Goal: Task Accomplishment & Management: Manage account settings

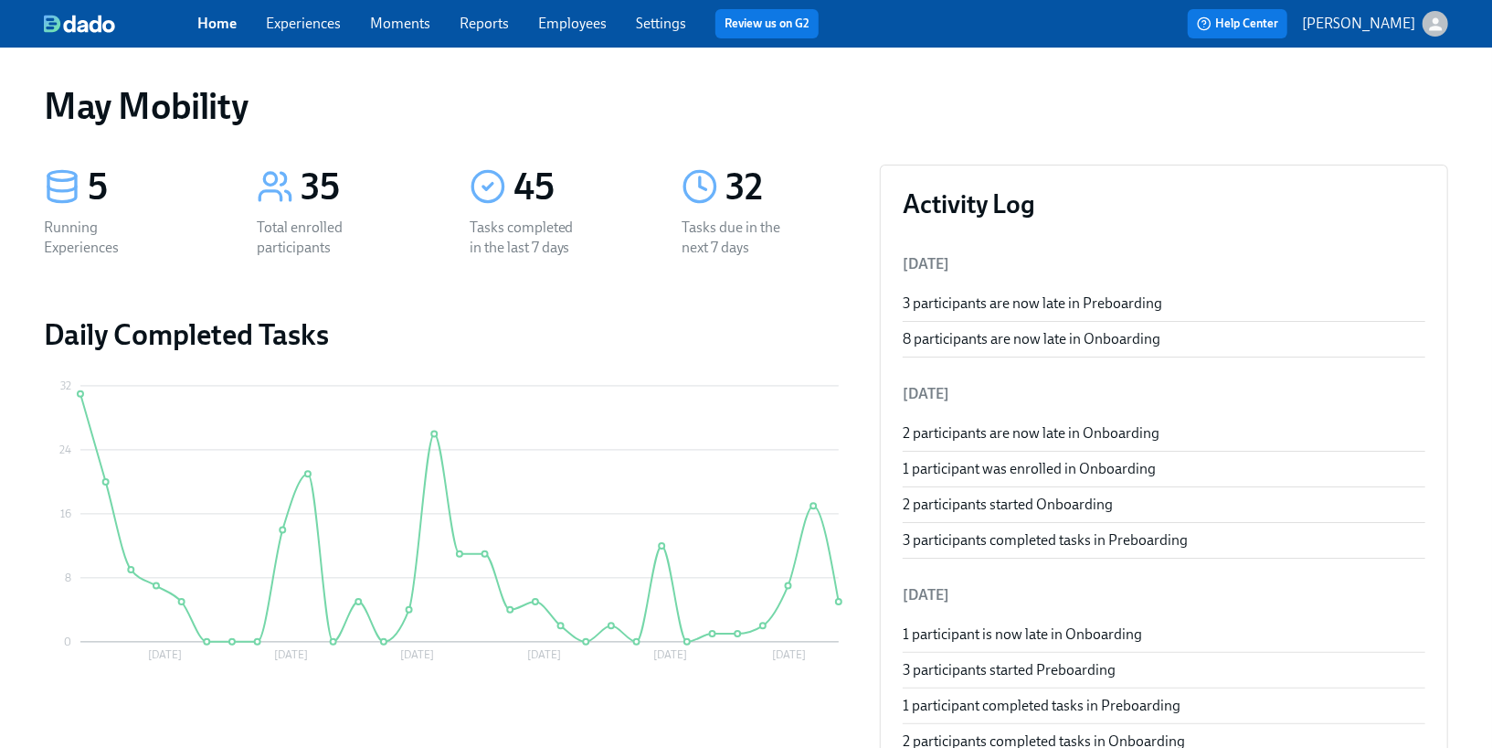
click at [667, 17] on link "Settings" at bounding box center [661, 23] width 50 height 17
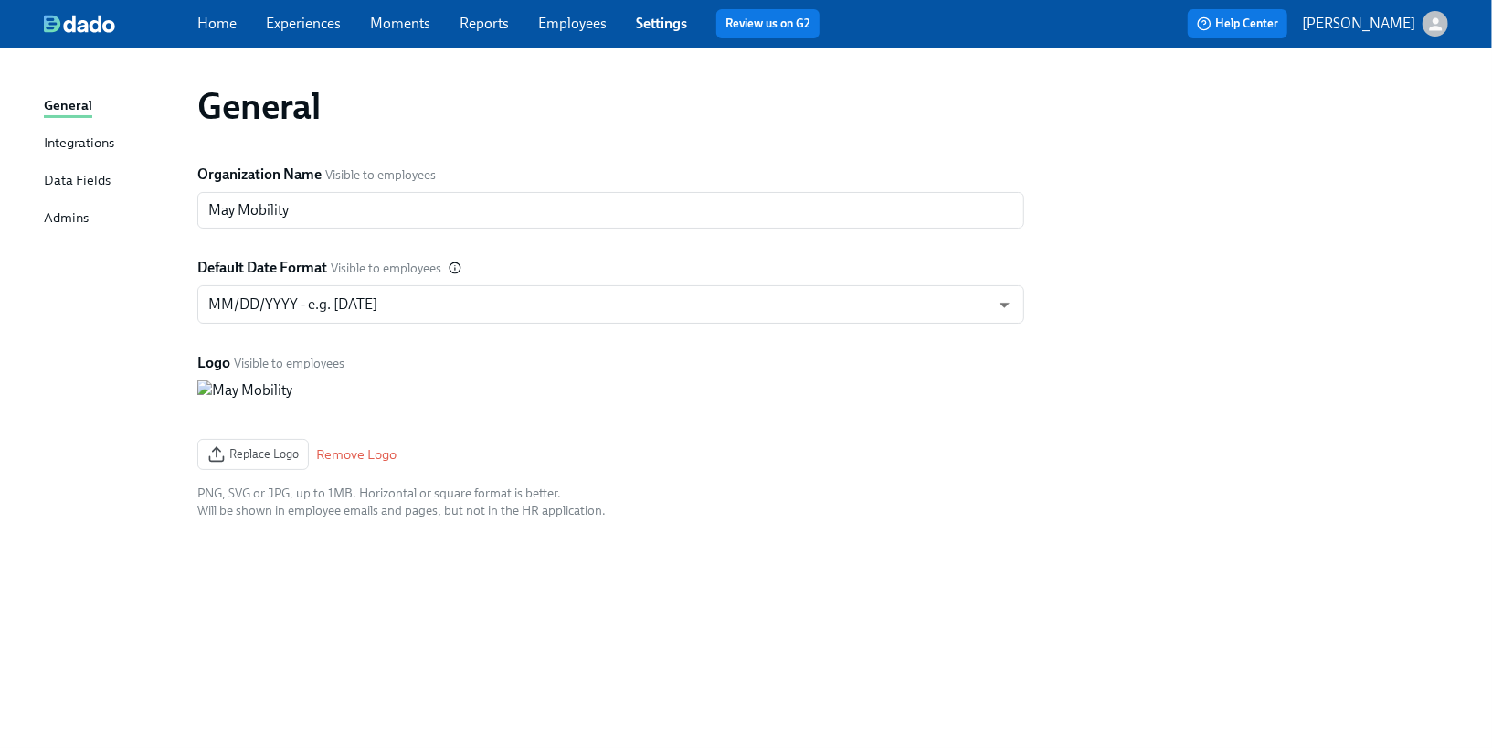
click at [540, 26] on link "Employees" at bounding box center [572, 23] width 69 height 17
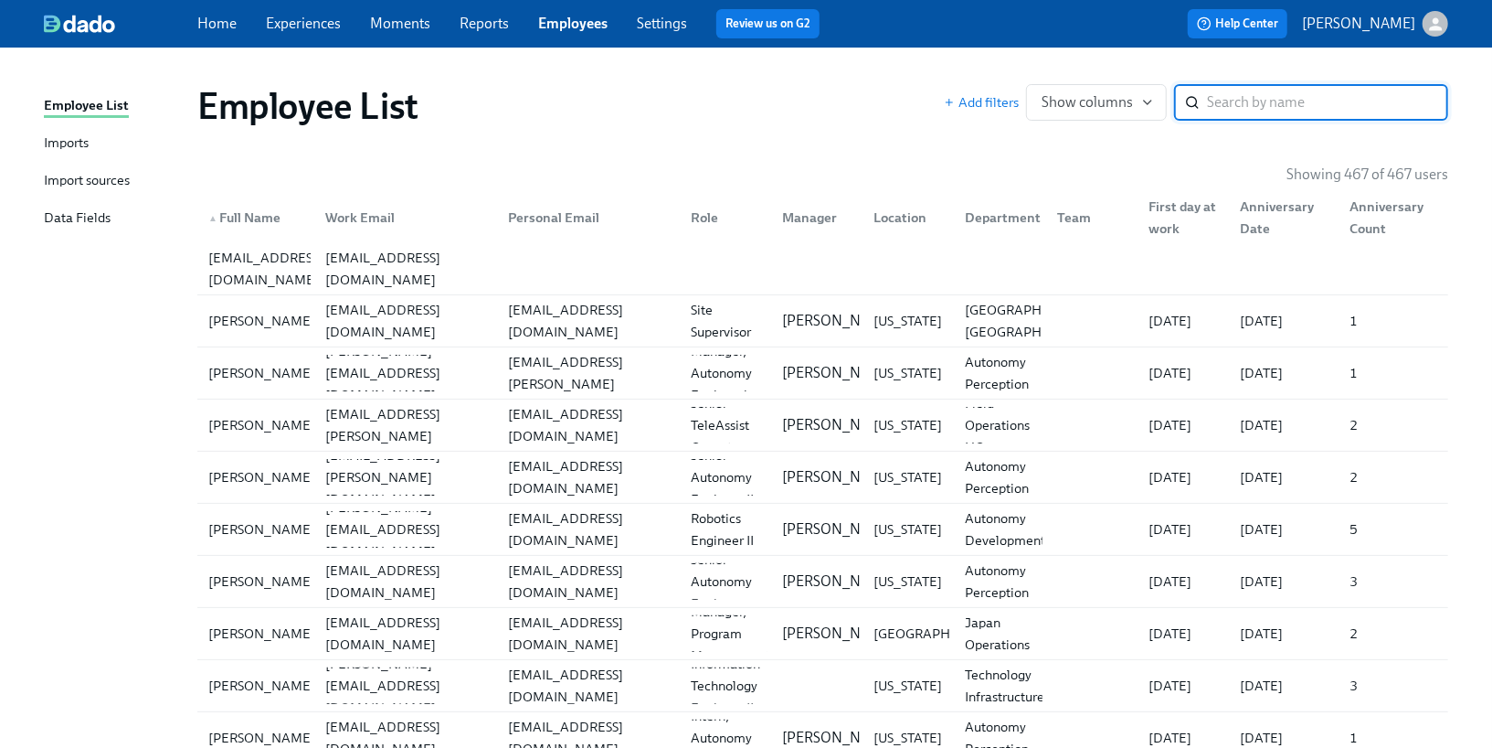
click at [93, 141] on link "Imports" at bounding box center [113, 144] width 139 height 23
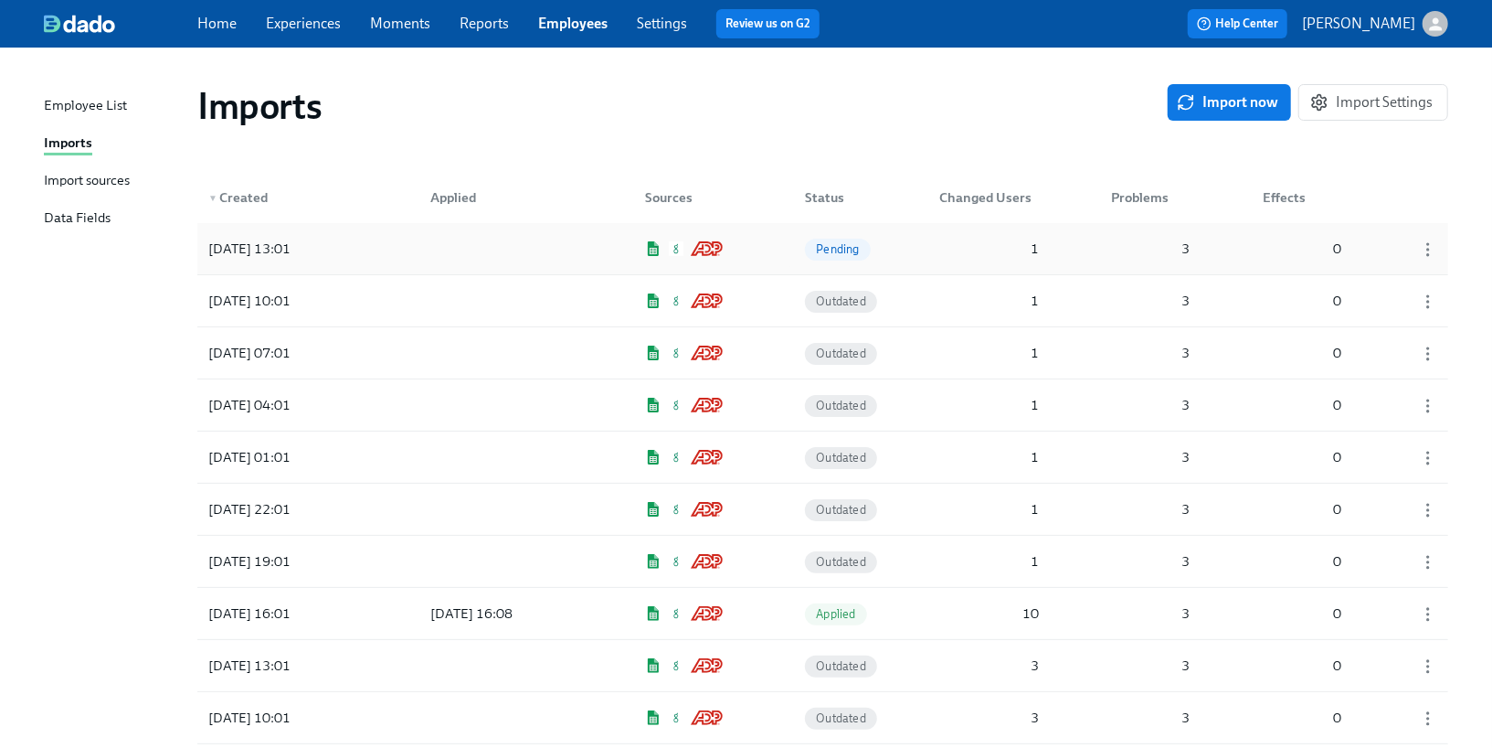
click at [363, 246] on div "[DATE] 13:01" at bounding box center [283, 248] width 164 height 37
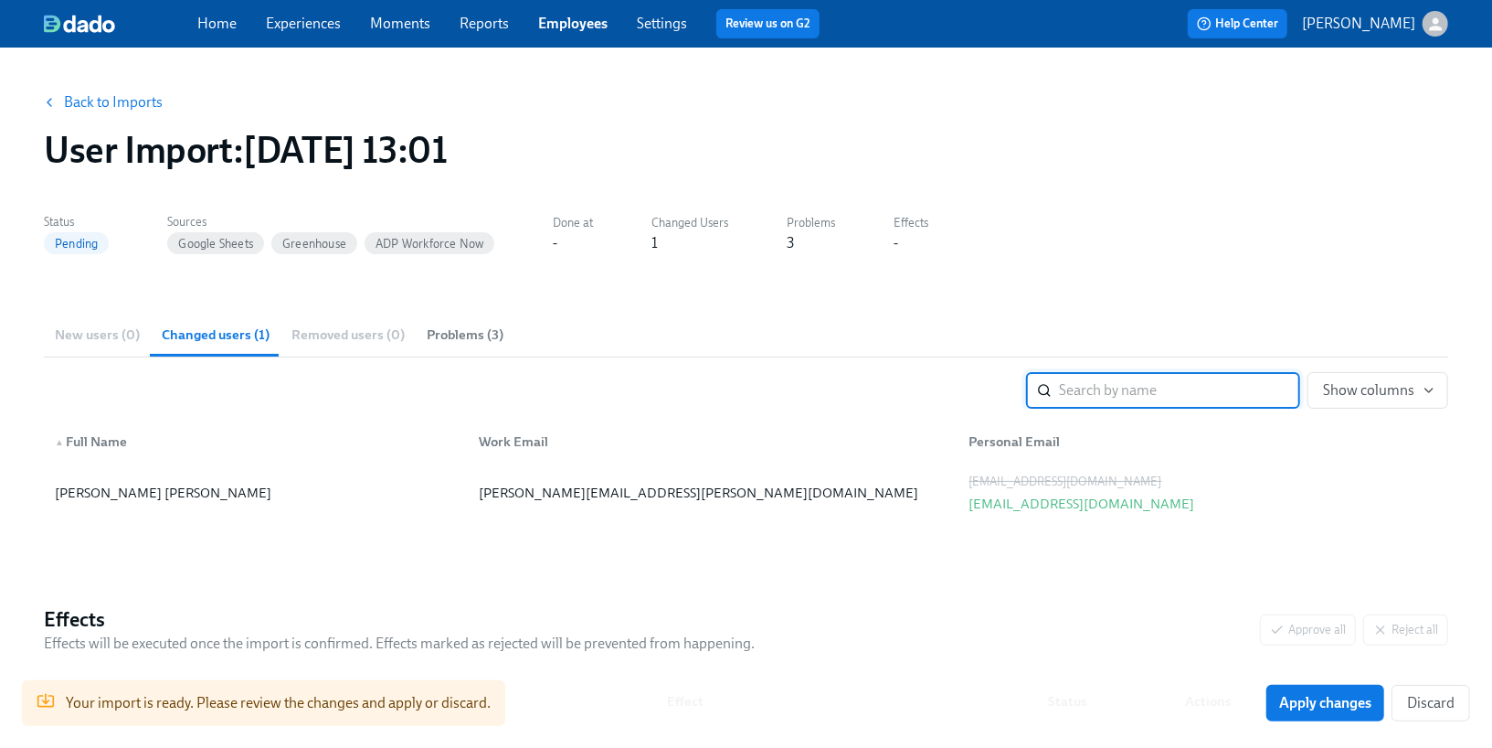
click at [310, 29] on link "Experiences" at bounding box center [303, 23] width 75 height 17
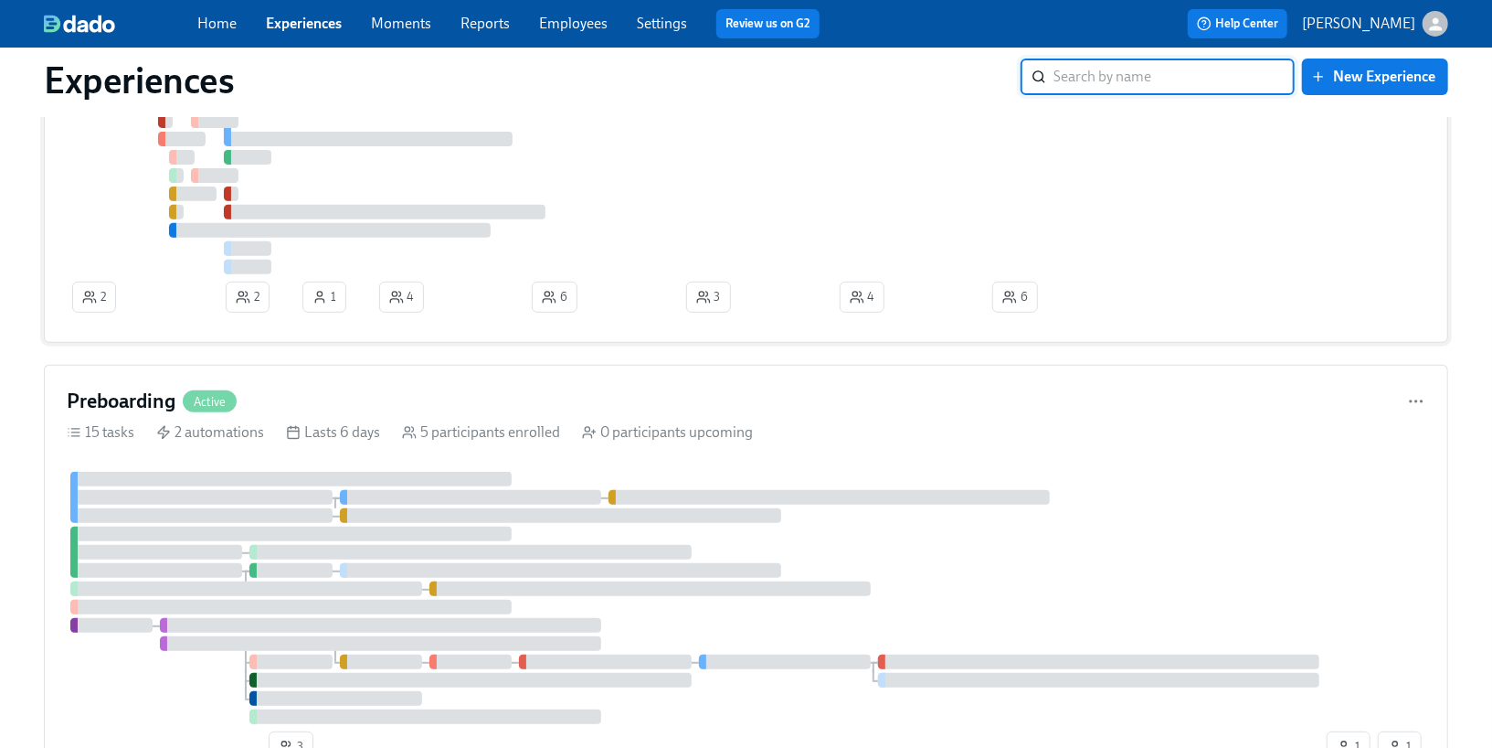
scroll to position [385, 0]
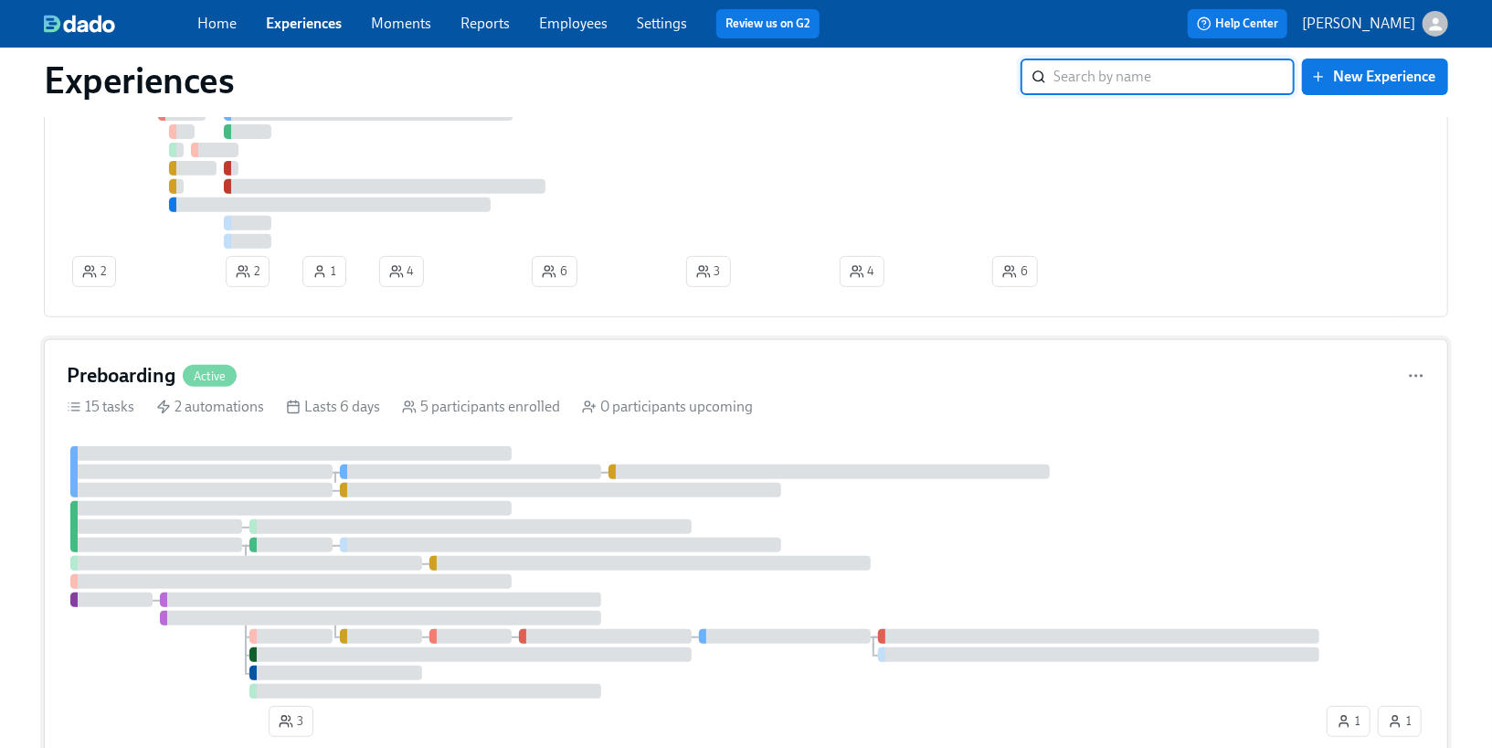
click at [271, 367] on div "Preboarding Active" at bounding box center [746, 375] width 1359 height 27
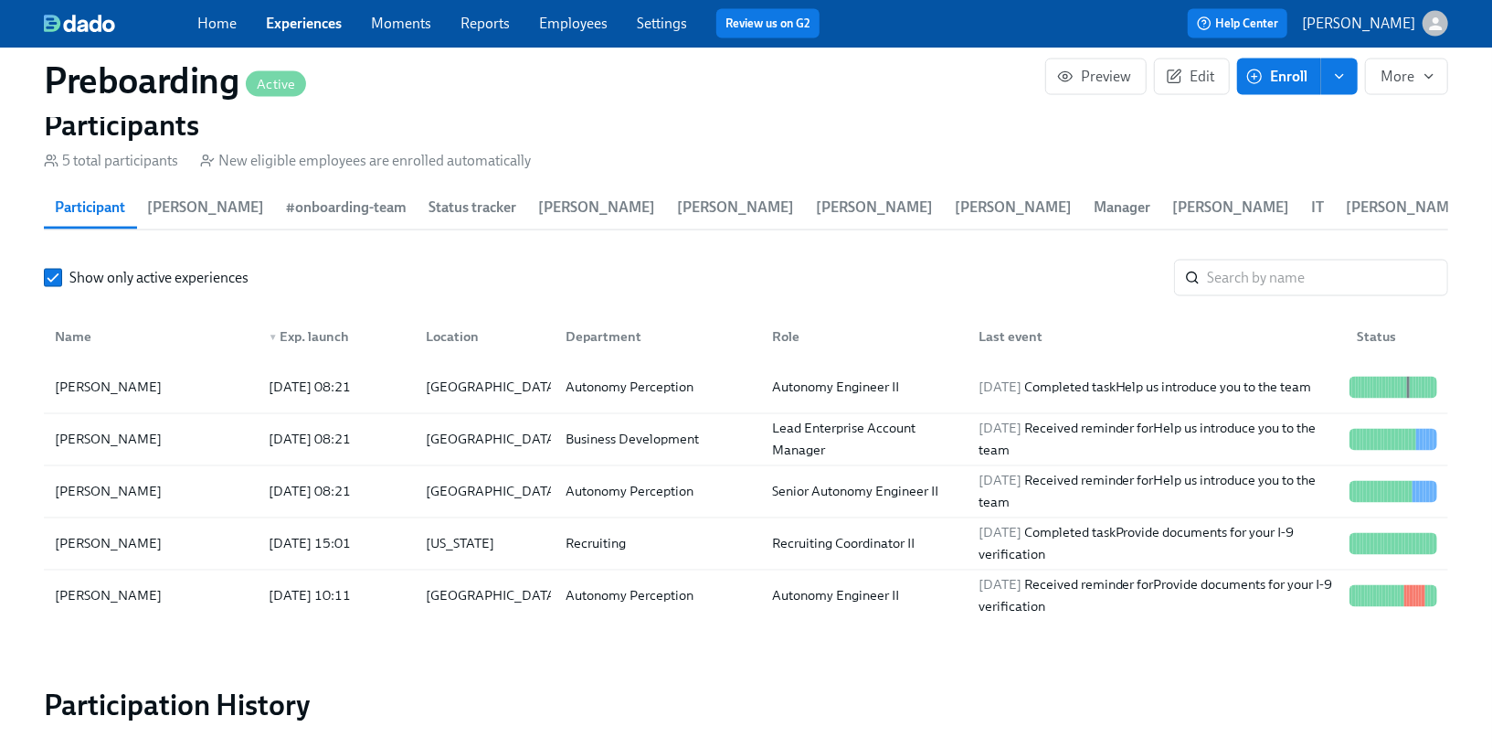
scroll to position [1871, 0]
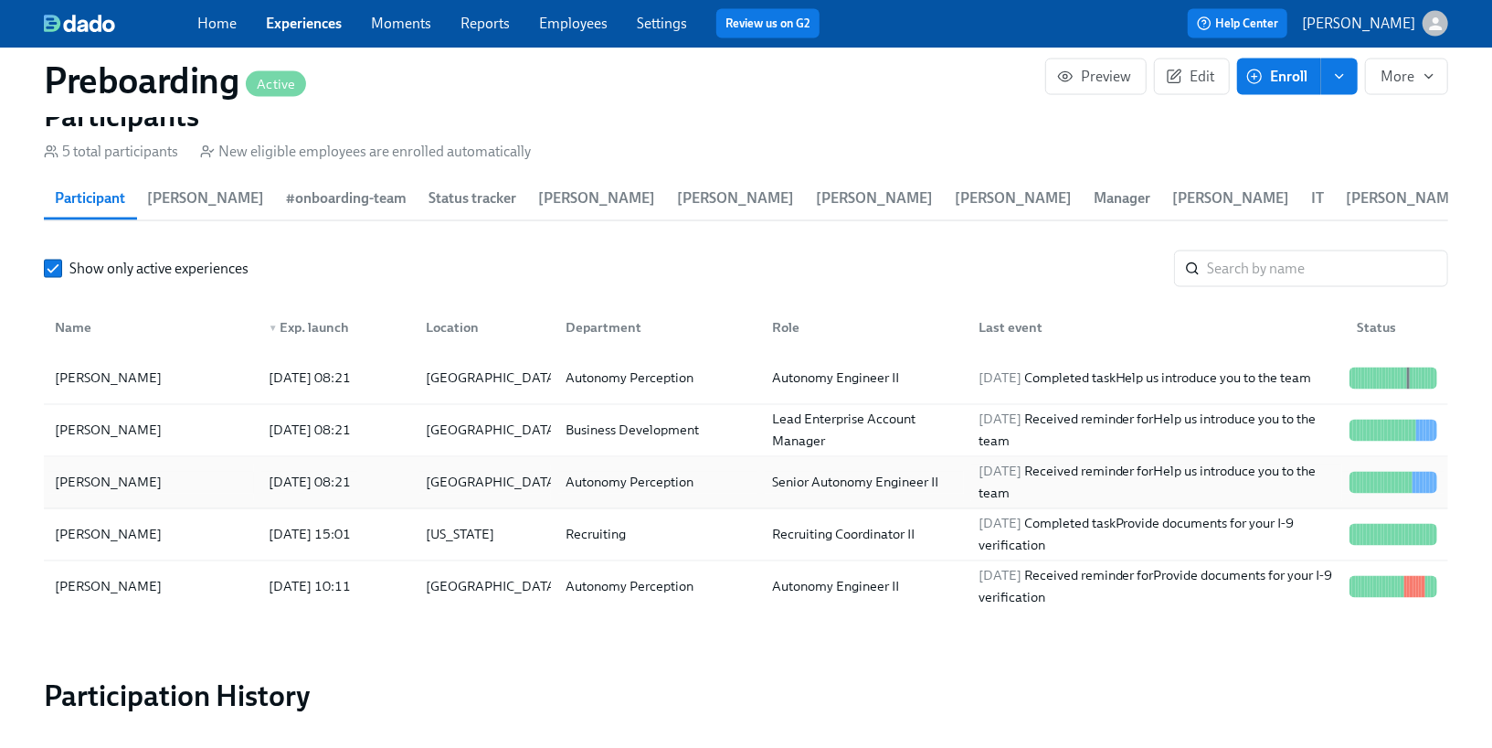
click at [343, 466] on div "[DATE] 08:21" at bounding box center [333, 482] width 158 height 37
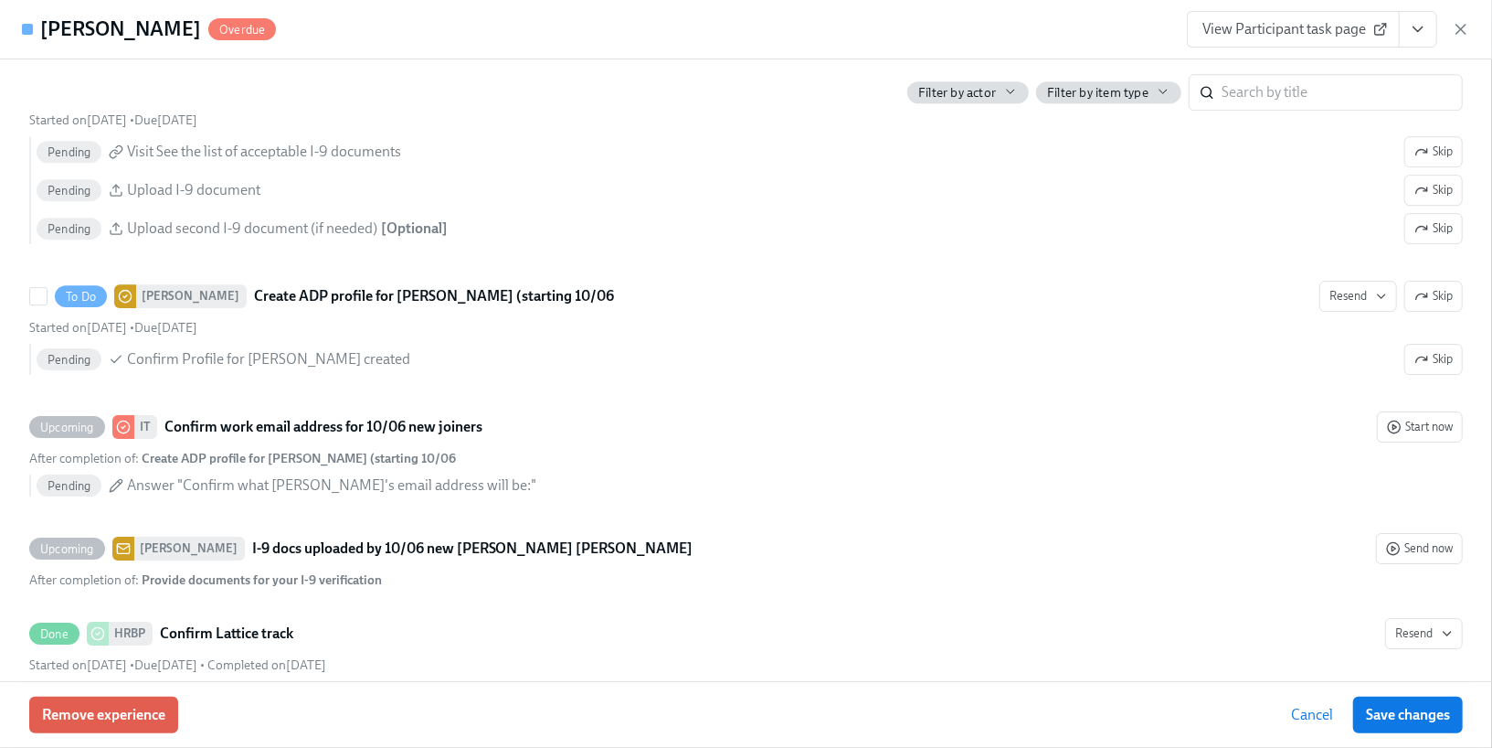
scroll to position [3693, 0]
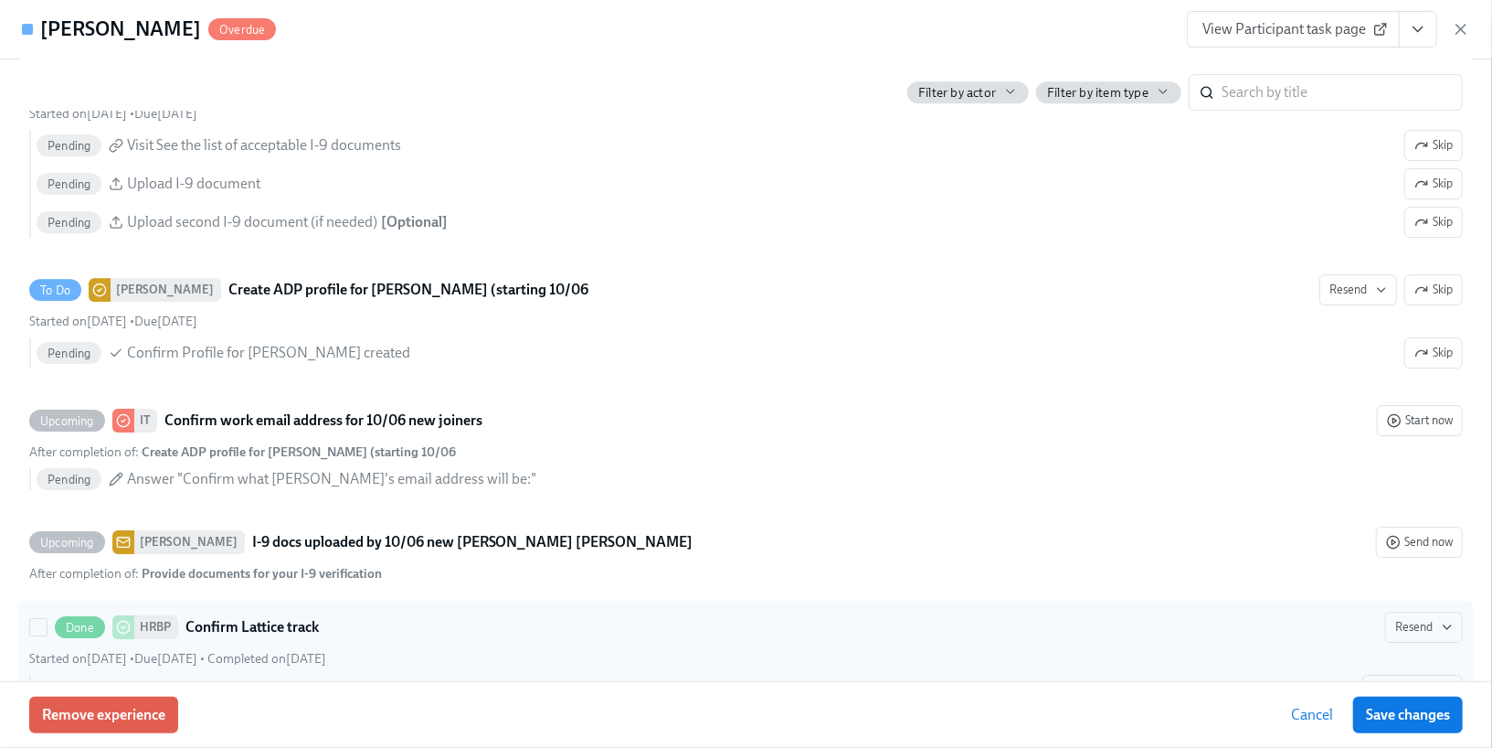
click at [313, 651] on span "Completed on [DATE]" at bounding box center [266, 659] width 119 height 16
click at [47, 619] on input "Done HRBP Confirm Lattice track Resend Started on [DATE] • Due [DATE] • Complet…" at bounding box center [38, 627] width 16 height 16
checkbox input "true"
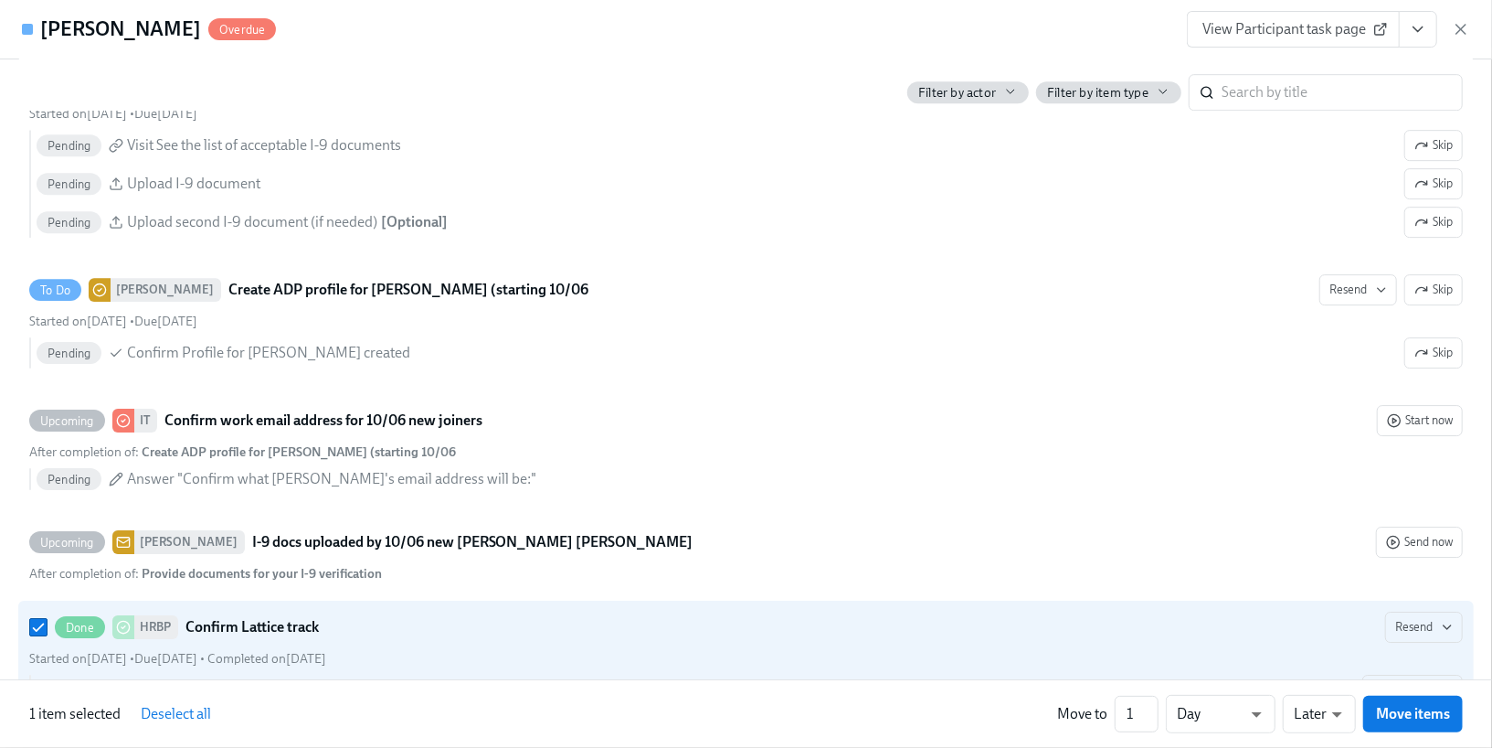
click at [1282, 46] on link "View Participant task page" at bounding box center [1293, 29] width 213 height 37
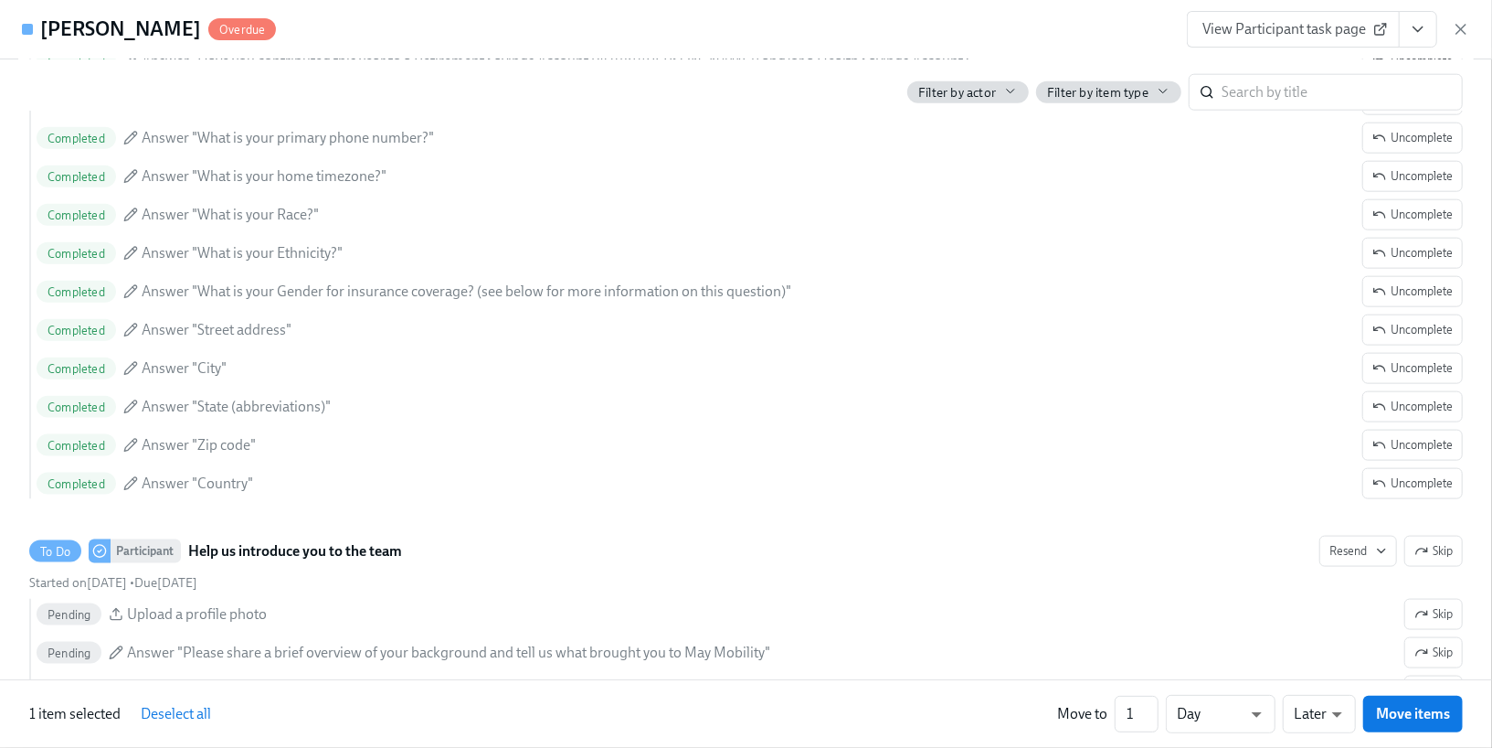
scroll to position [824, 0]
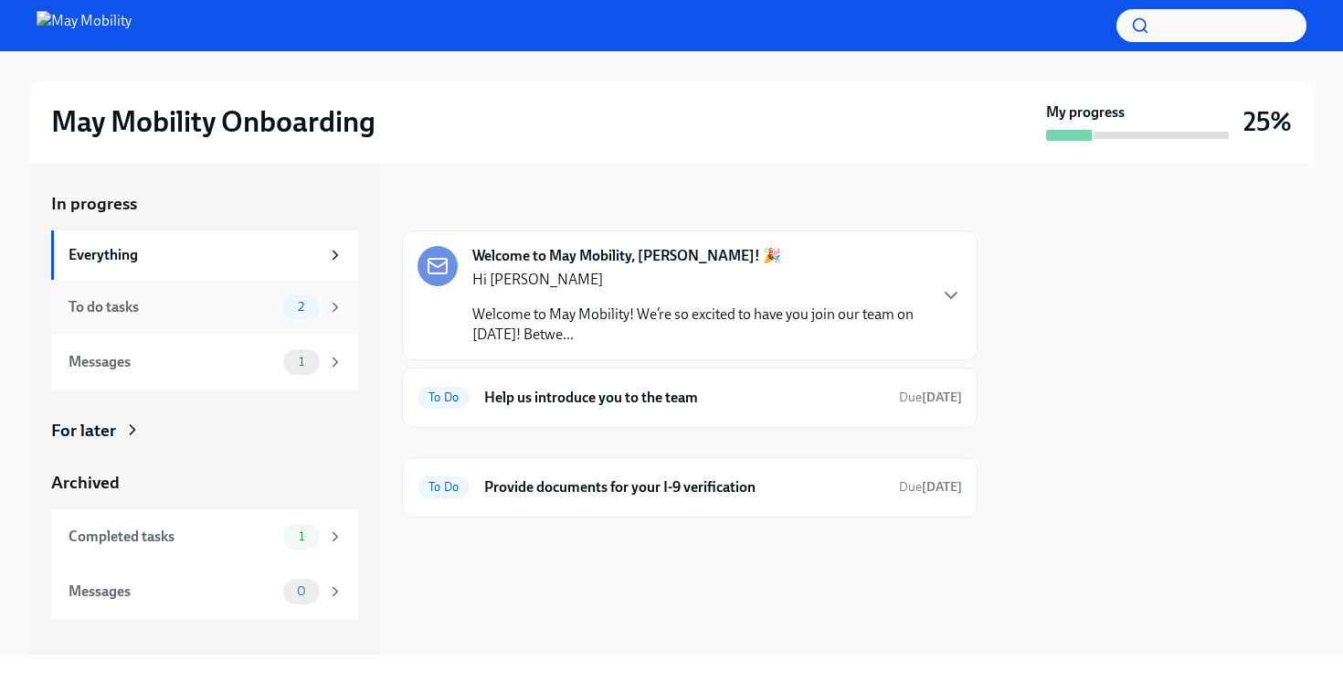
click at [265, 311] on div "To do tasks" at bounding box center [172, 307] width 207 height 20
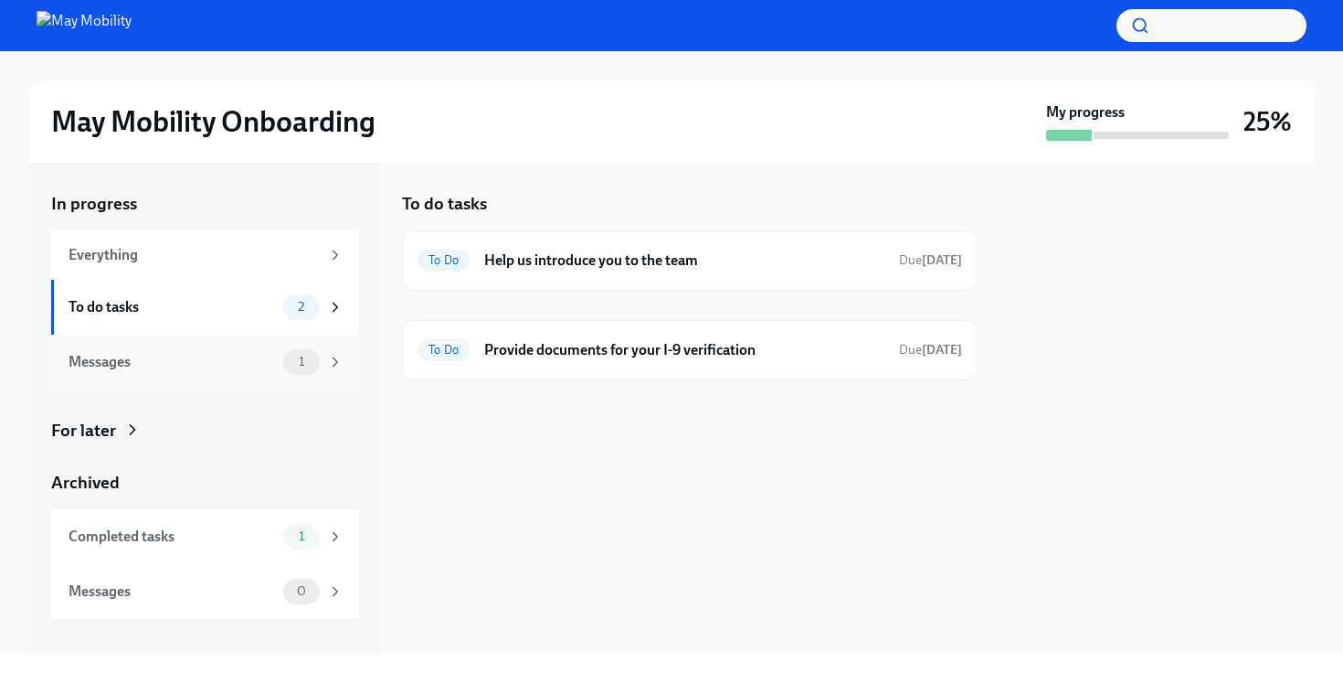
click at [252, 372] on div "Messages 1" at bounding box center [206, 362] width 275 height 26
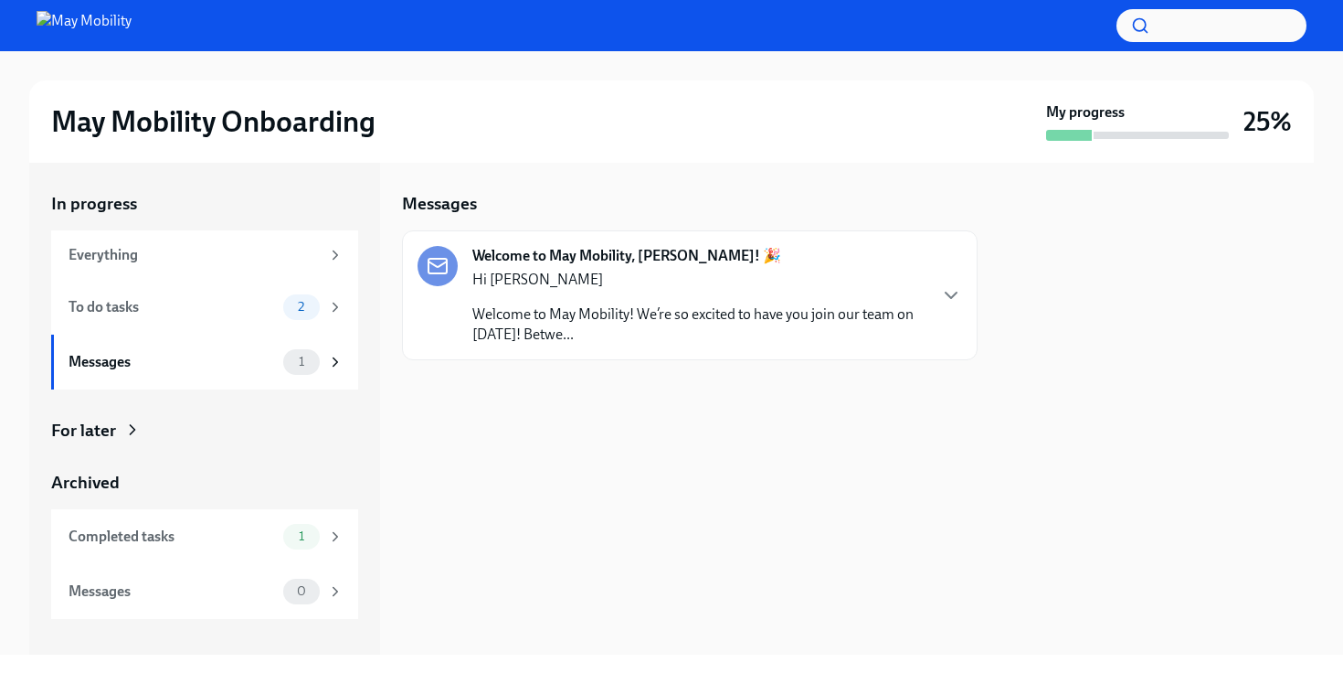
click at [755, 272] on p "Hi Seoho" at bounding box center [698, 280] width 453 height 20
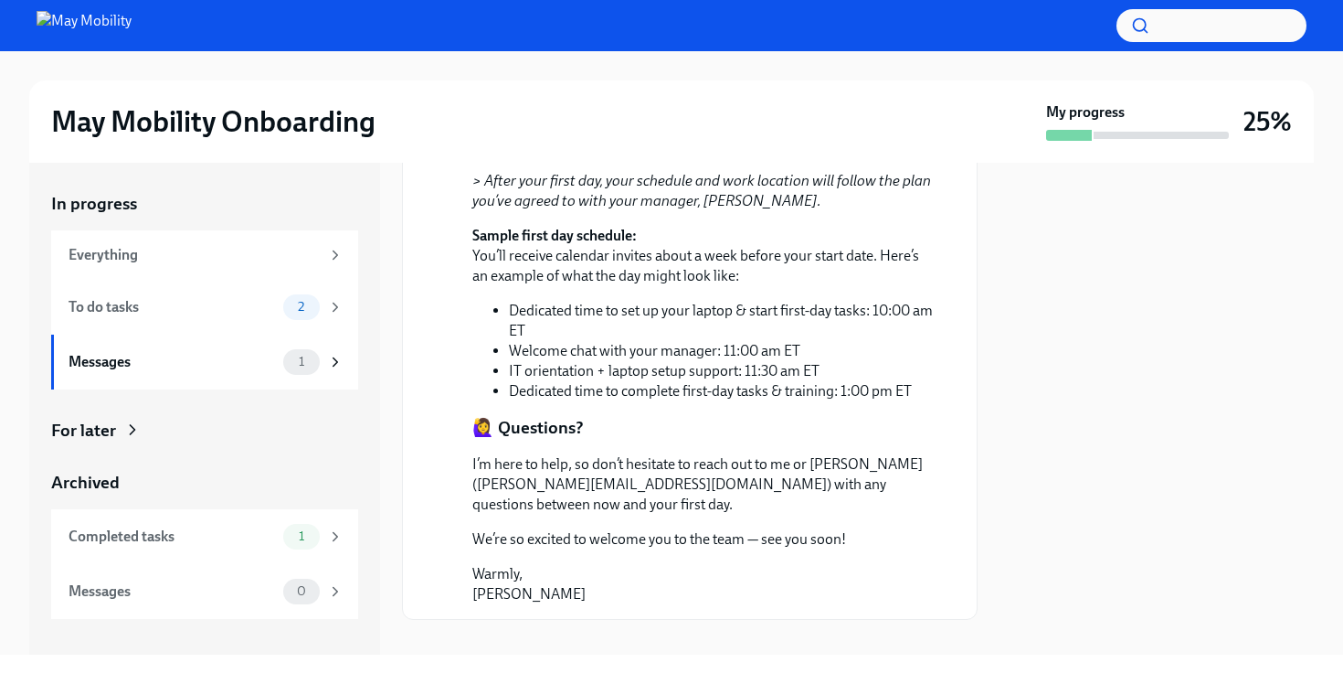
scroll to position [1144, 0]
